Goal: Task Accomplishment & Management: Use online tool/utility

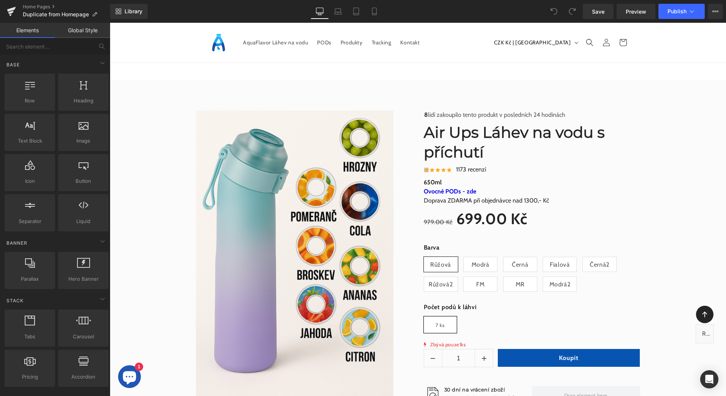
scroll to position [1243, 0]
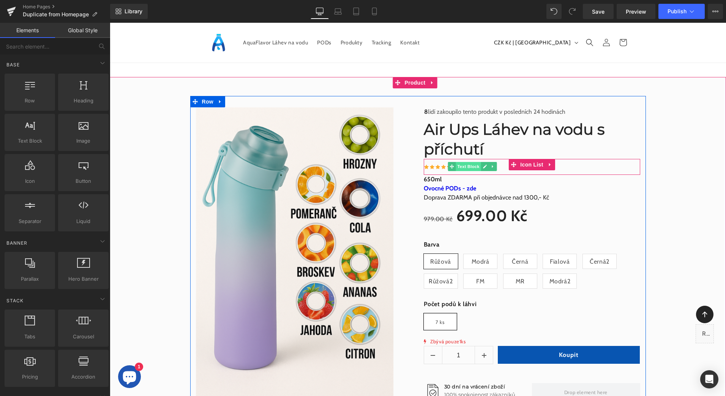
click at [463, 164] on span "Text Block" at bounding box center [468, 166] width 25 height 9
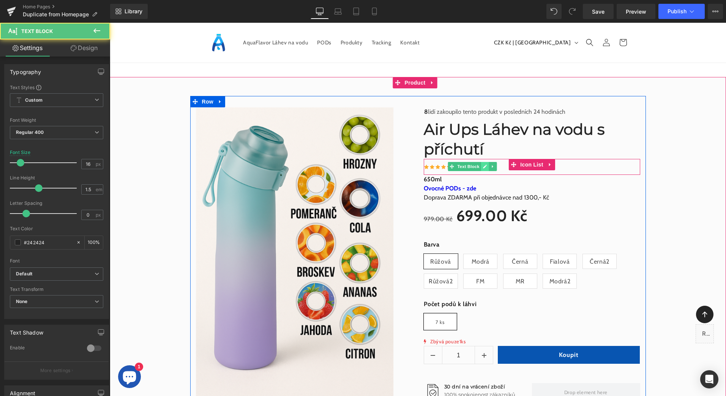
click at [483, 165] on icon at bounding box center [485, 166] width 4 height 5
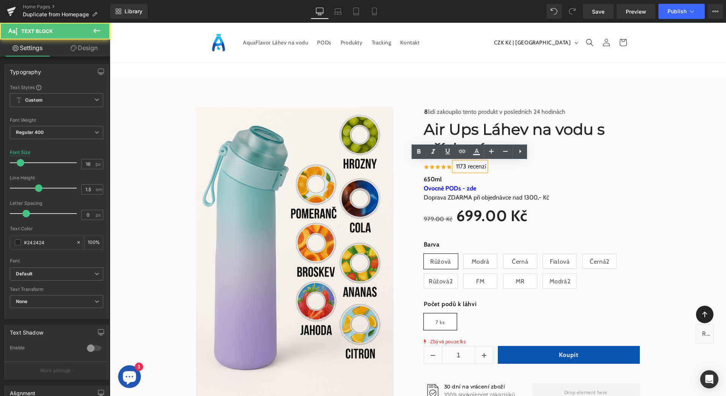
click at [463, 166] on p "1173 recenzí" at bounding box center [471, 166] width 30 height 9
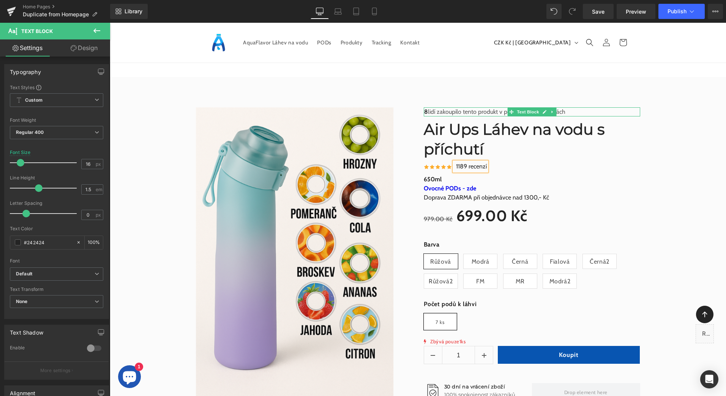
click at [424, 109] on b "8" at bounding box center [426, 111] width 4 height 7
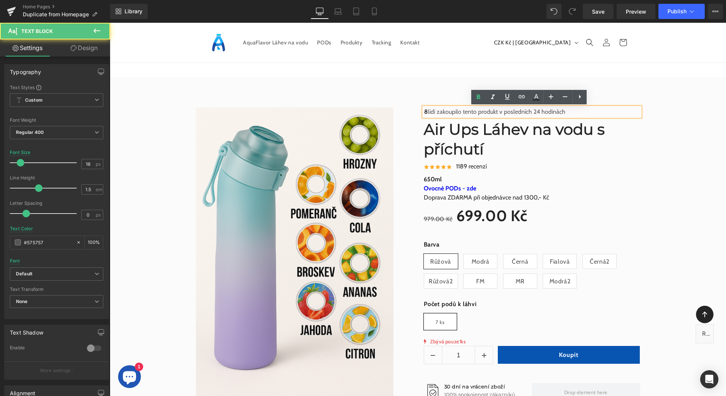
click at [424, 109] on b "8" at bounding box center [426, 111] width 4 height 7
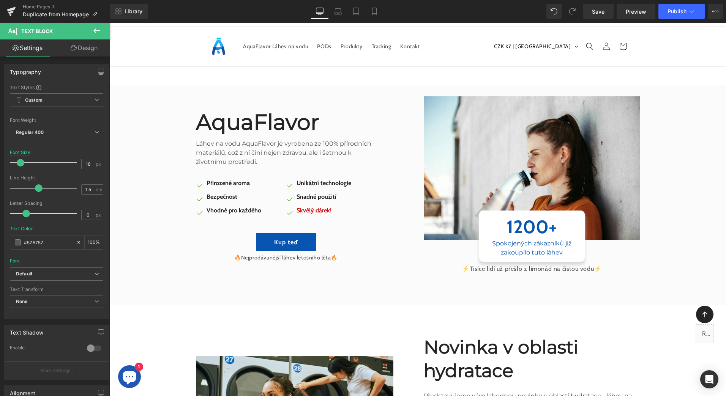
scroll to position [0, 0]
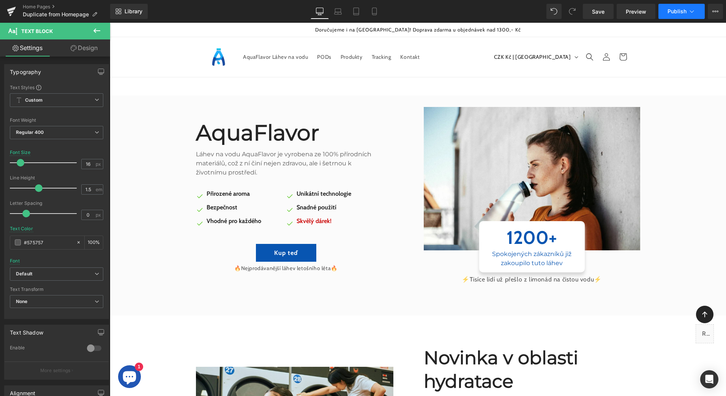
click at [677, 11] on span "Publish" at bounding box center [677, 11] width 19 height 6
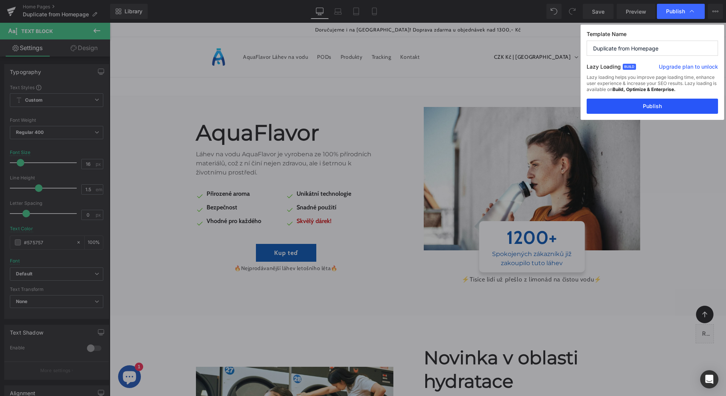
click at [653, 107] on button "Publish" at bounding box center [652, 106] width 131 height 15
